Goal: Information Seeking & Learning: Learn about a topic

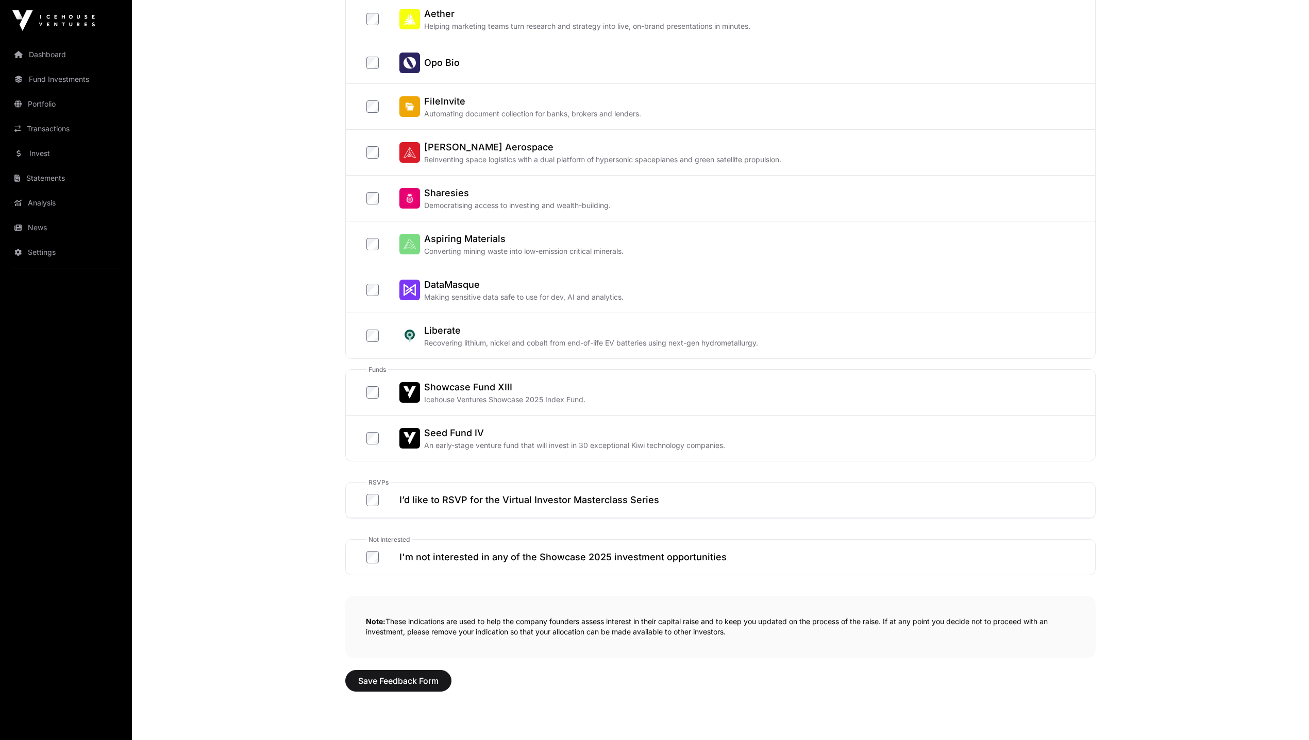
scroll to position [283, 0]
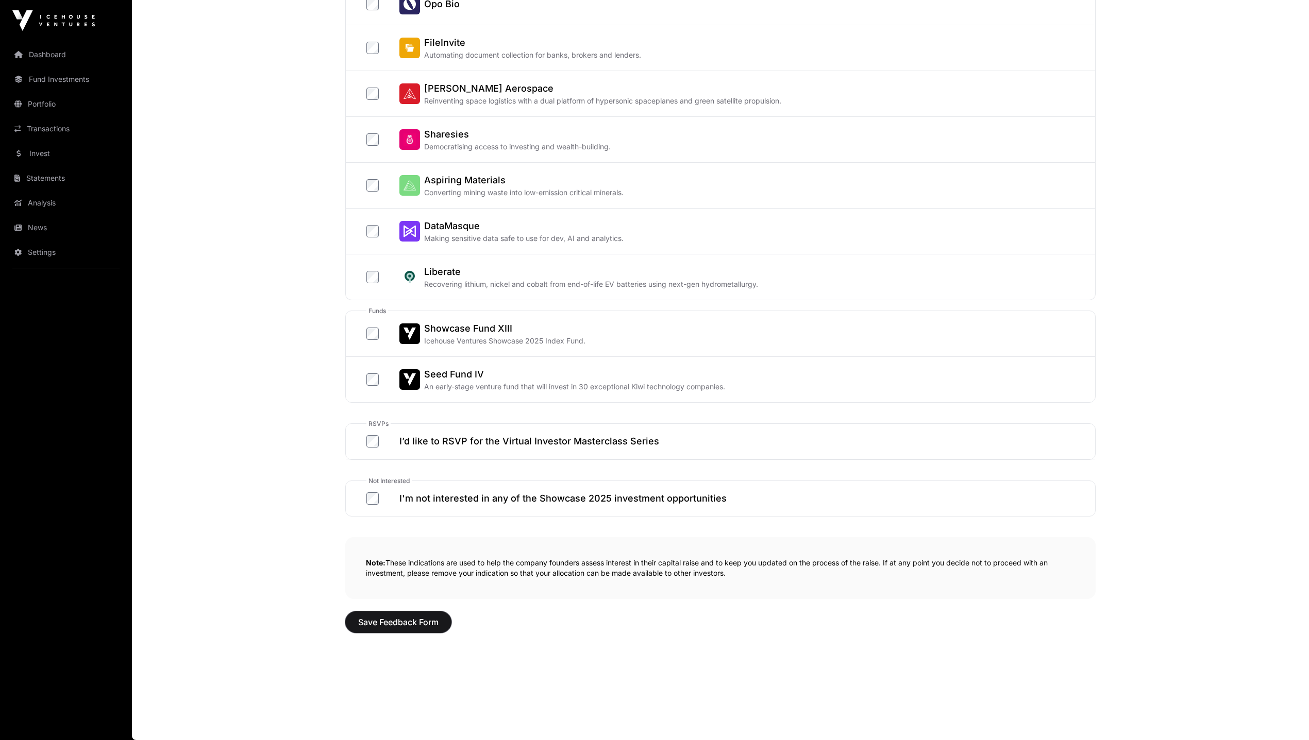
click at [425, 636] on div "Showcase 2025 Feedback Form Showcase 2025 Feedback Form The following companies…" at bounding box center [721, 224] width 792 height 884
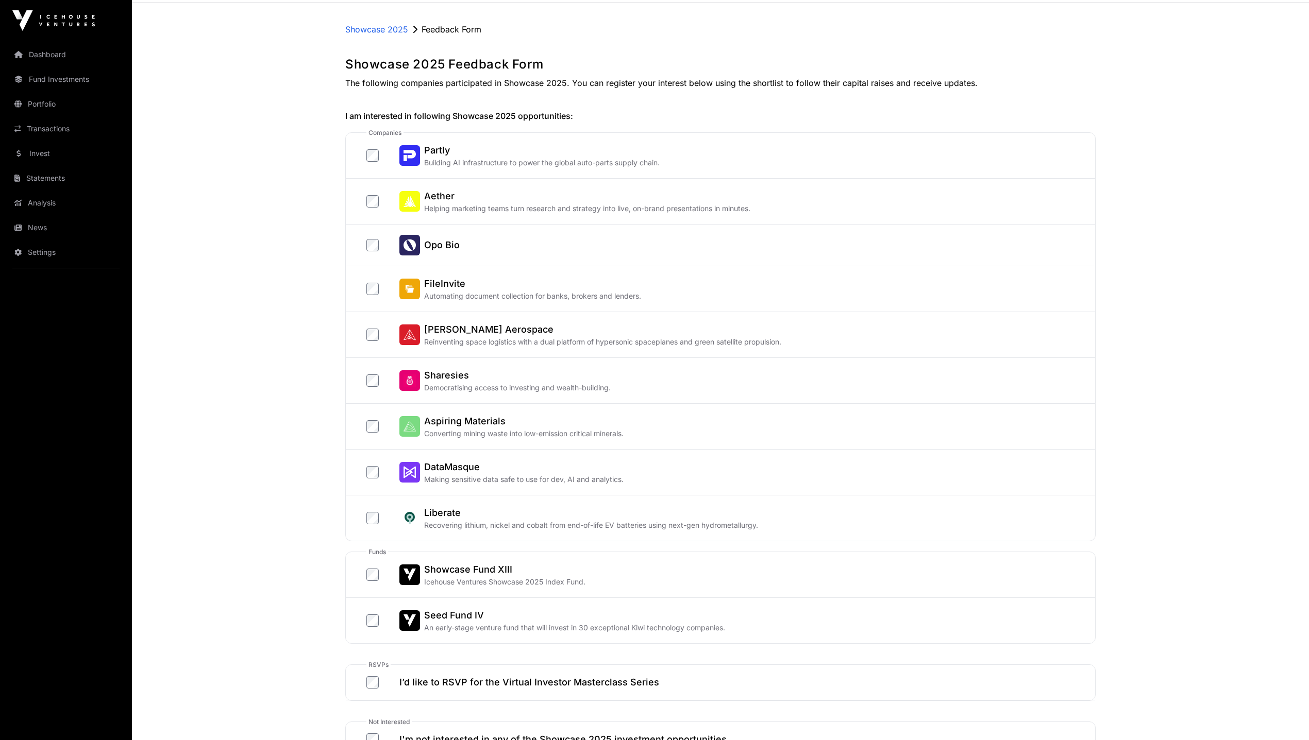
scroll to position [0, 0]
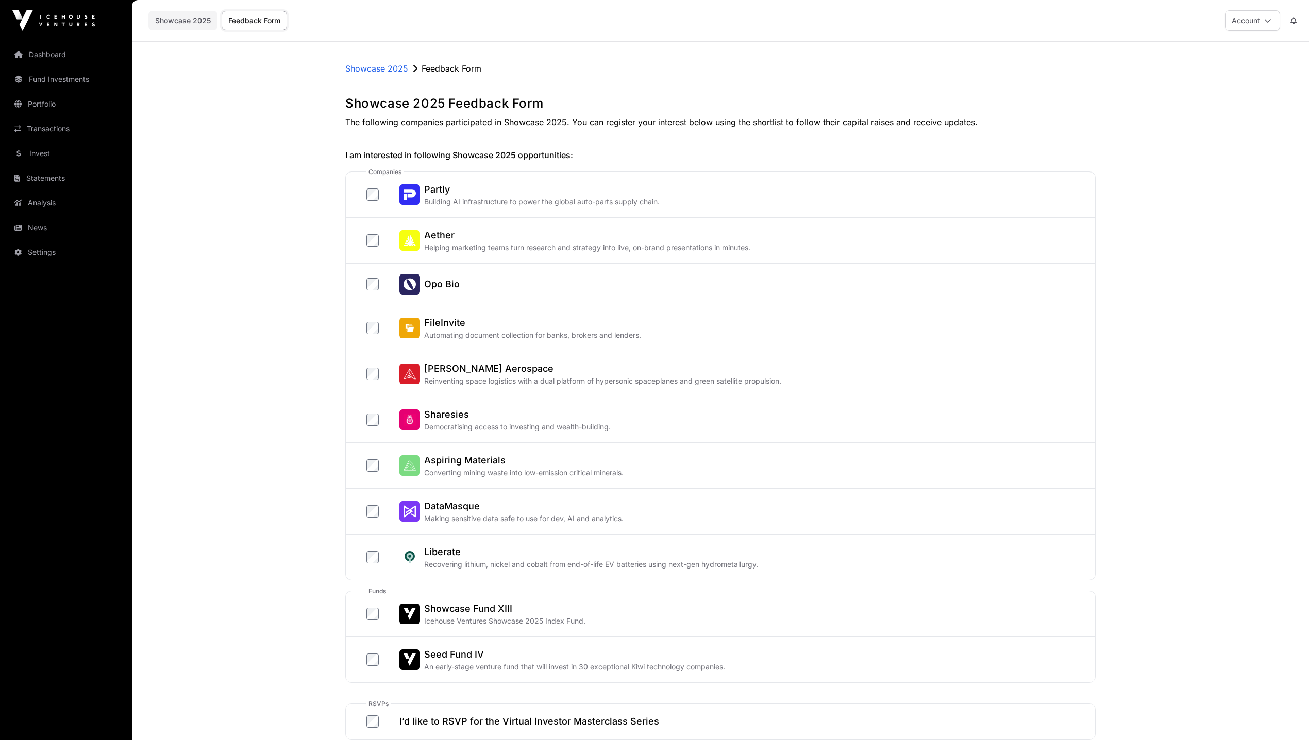
click at [193, 22] on link "Showcase 2025" at bounding box center [182, 21] width 69 height 20
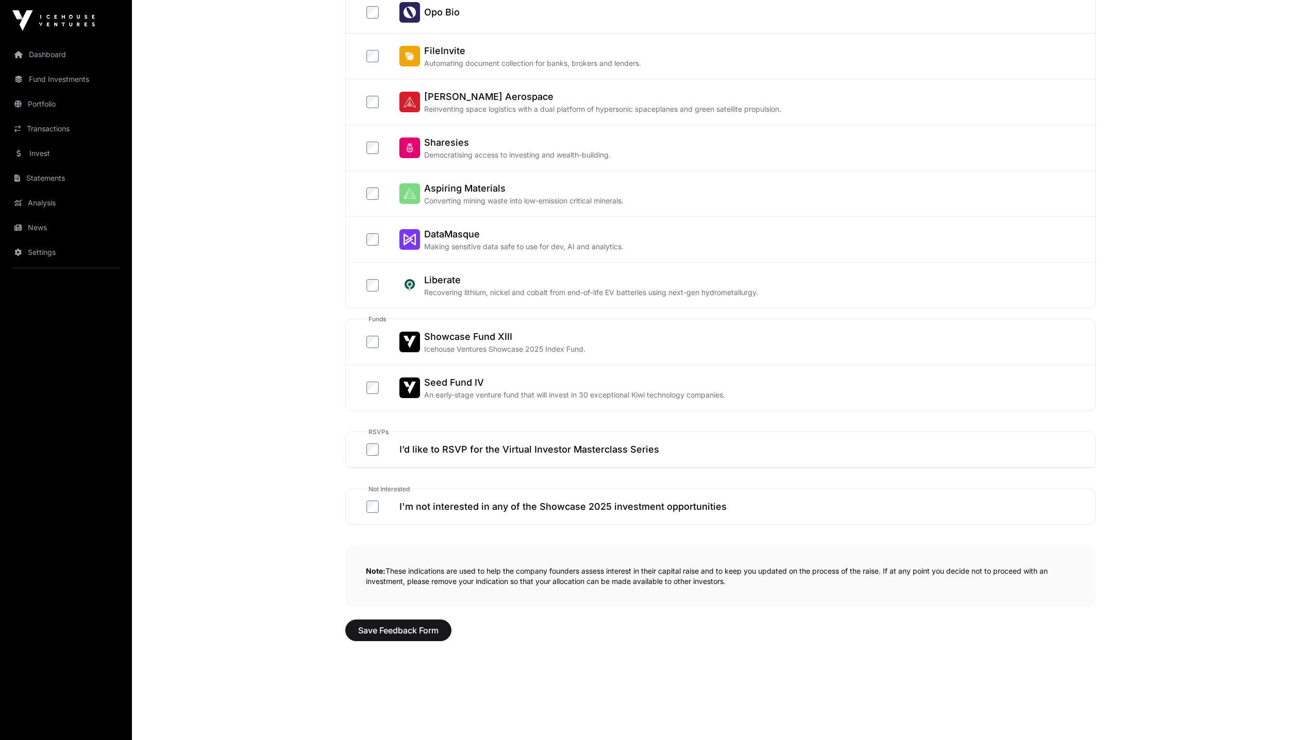
scroll to position [283, 0]
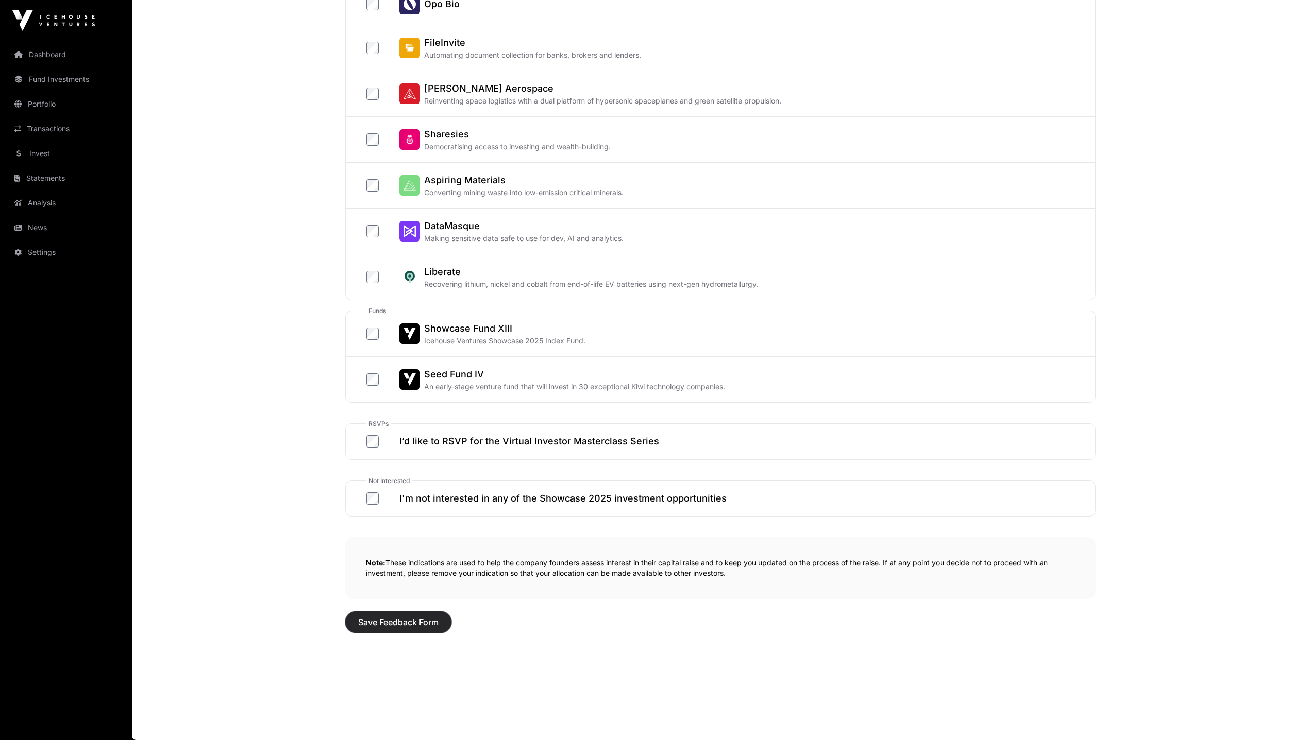
click at [417, 620] on span "Save Feedback Form" at bounding box center [398, 622] width 80 height 12
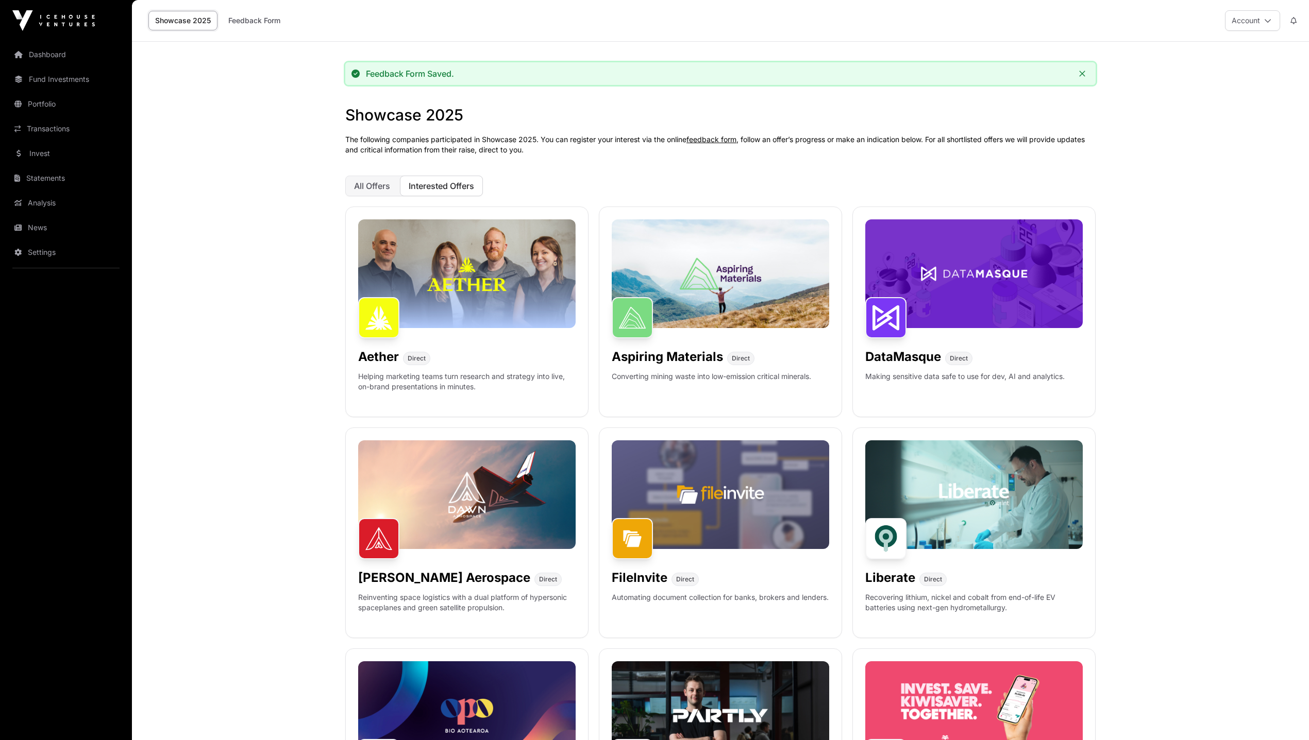
click at [592, 108] on h1 "Showcase 2025" at bounding box center [720, 115] width 750 height 19
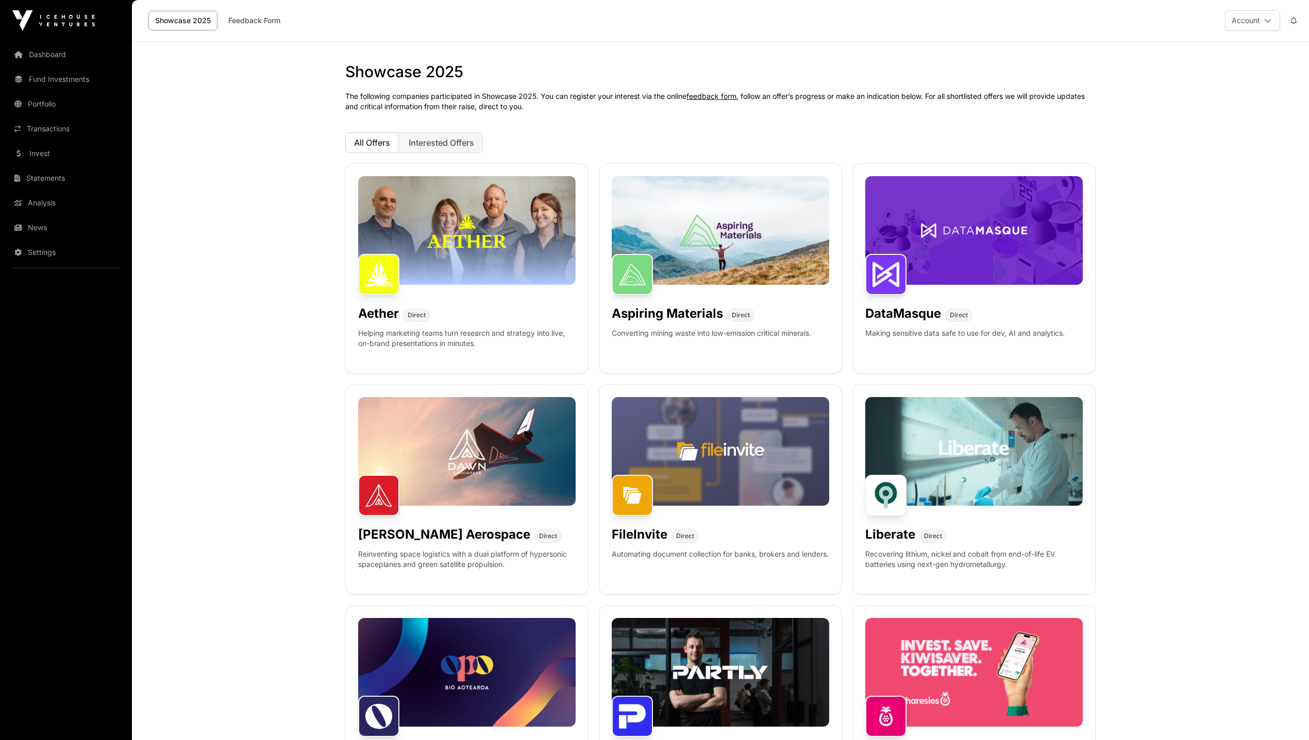
click at [279, 171] on main "Showcase 2025 The following companies participated in Showcase 2025. You can re…" at bounding box center [720, 620] width 1177 height 1156
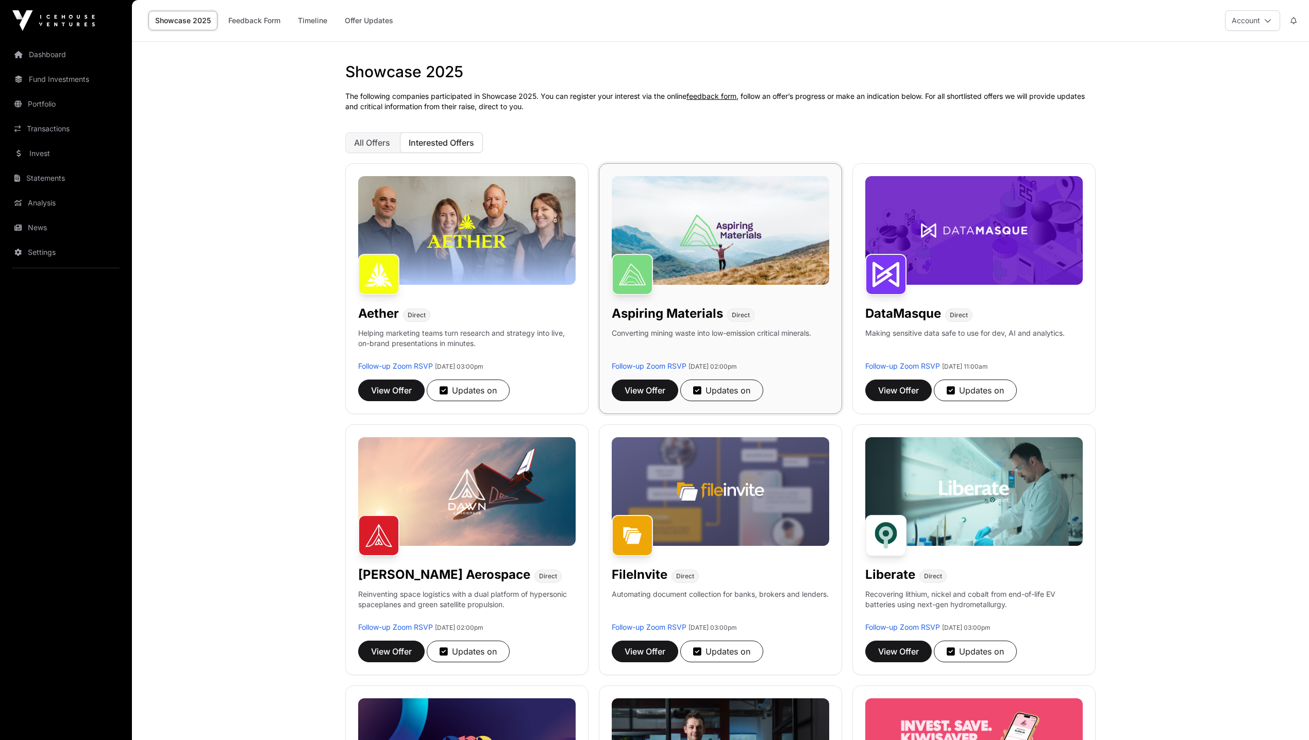
click at [668, 178] on img at bounding box center [720, 230] width 217 height 109
